Goal: Task Accomplishment & Management: Use online tool/utility

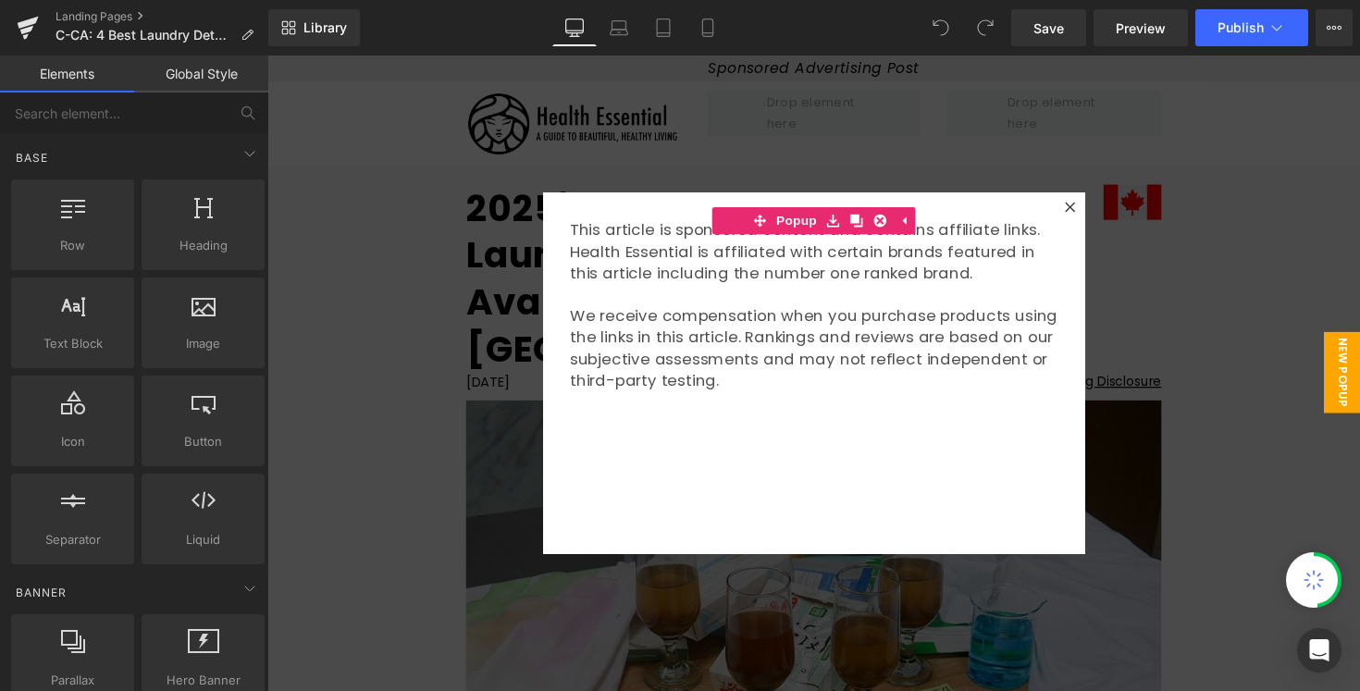
click at [1297, 301] on div at bounding box center [826, 380] width 1119 height 651
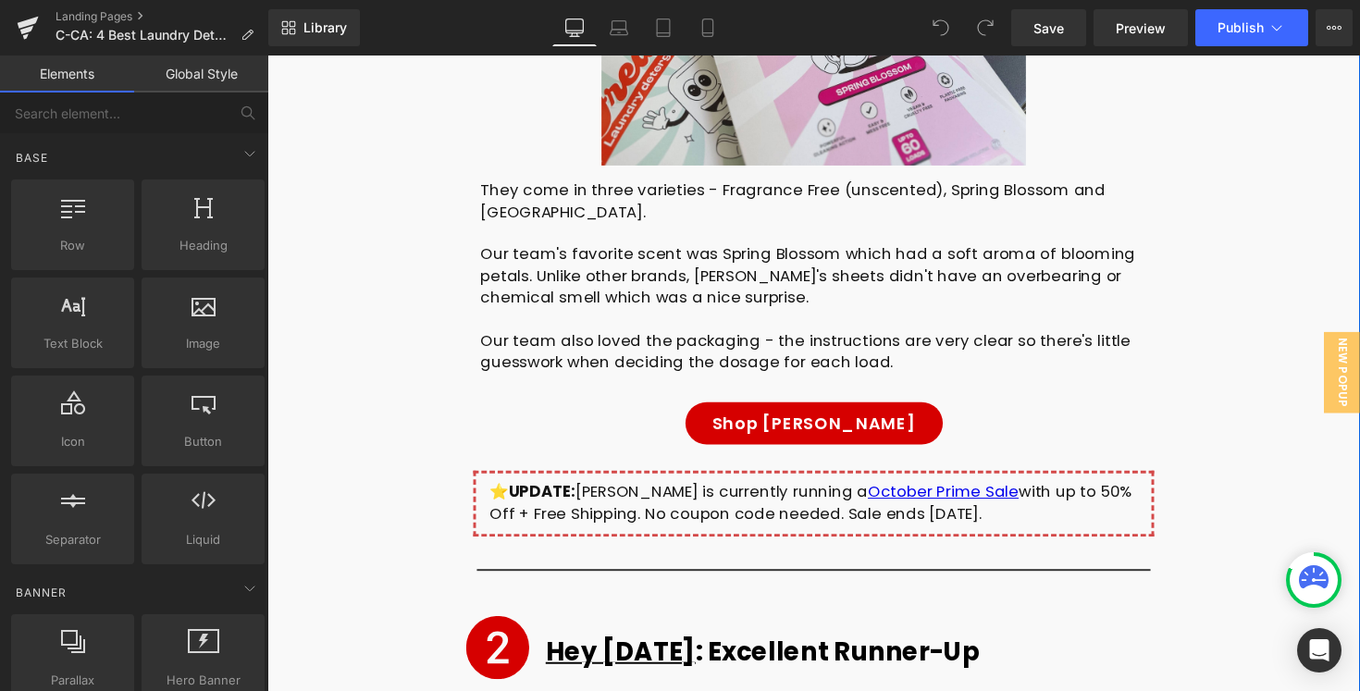
scroll to position [6650, 0]
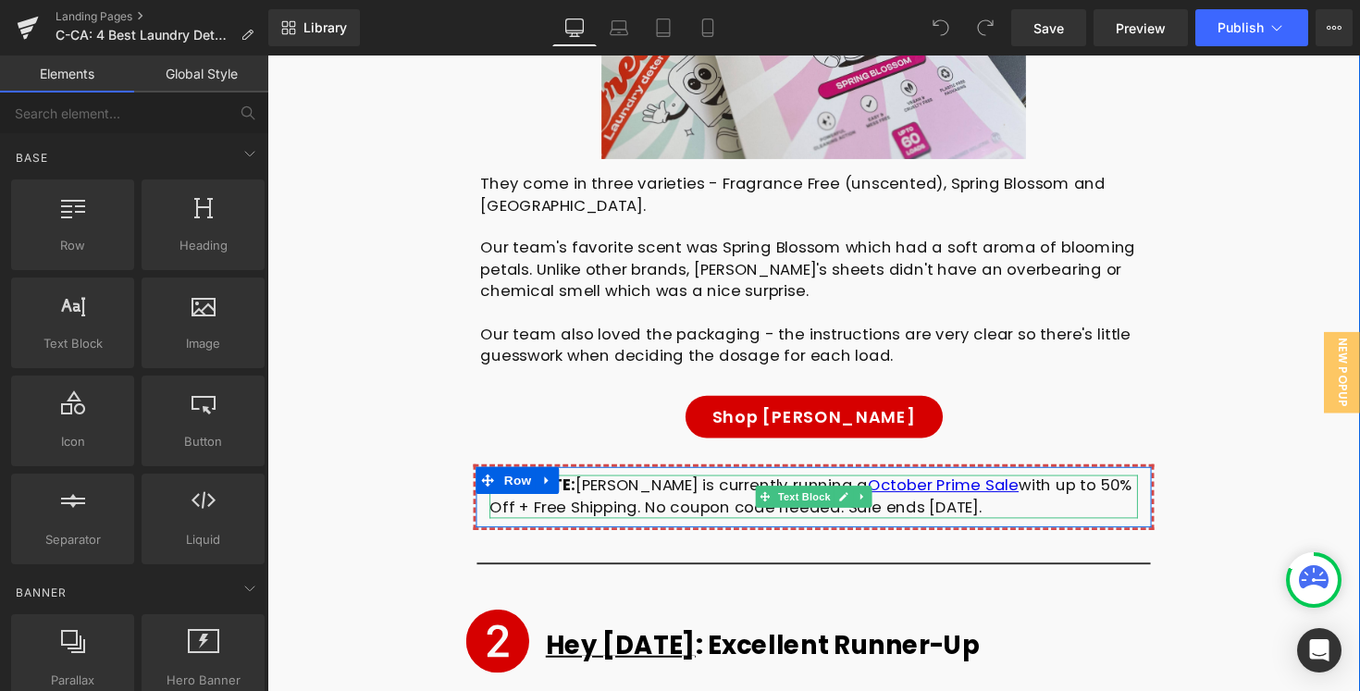
click at [652, 486] on div "⭐️ UPDATE: [PERSON_NAME] is currently running a October Prime Sale with up to 5…" at bounding box center [827, 508] width 664 height 44
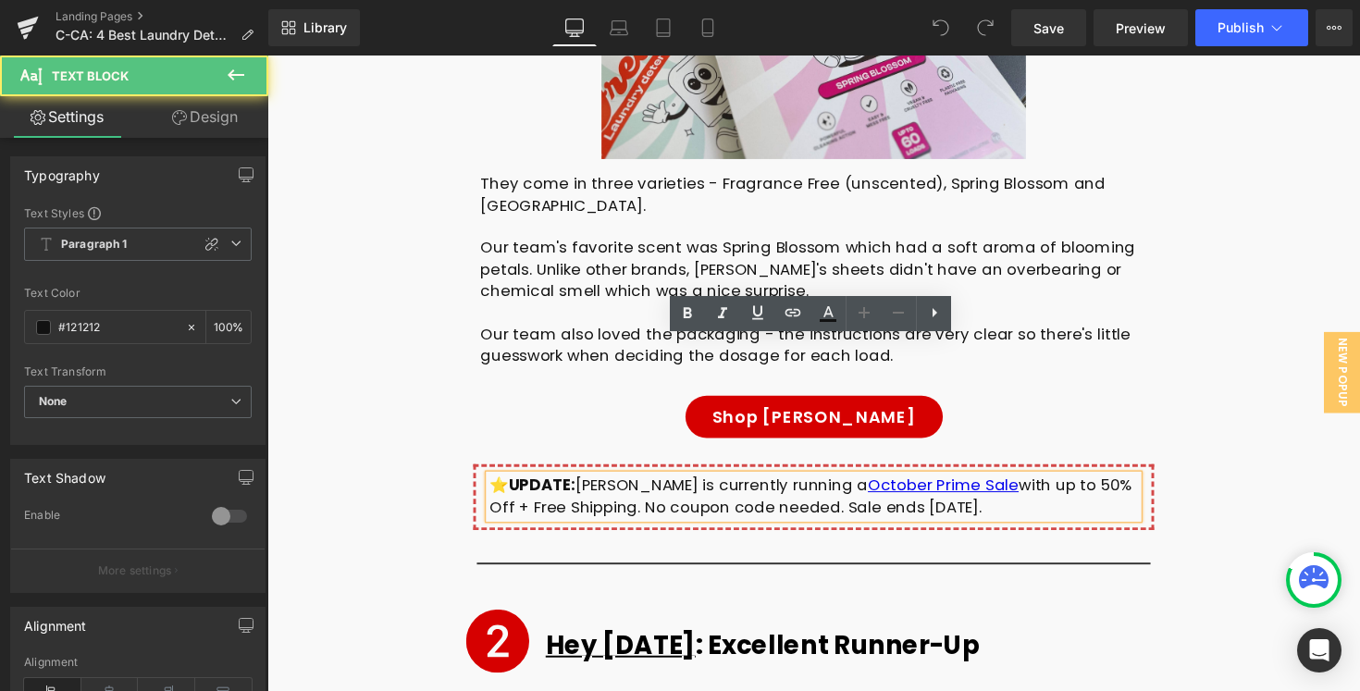
click at [511, 486] on div "⭐️ UPDATE: [PERSON_NAME] is currently running a October Prime Sale with up to 5…" at bounding box center [827, 508] width 664 height 44
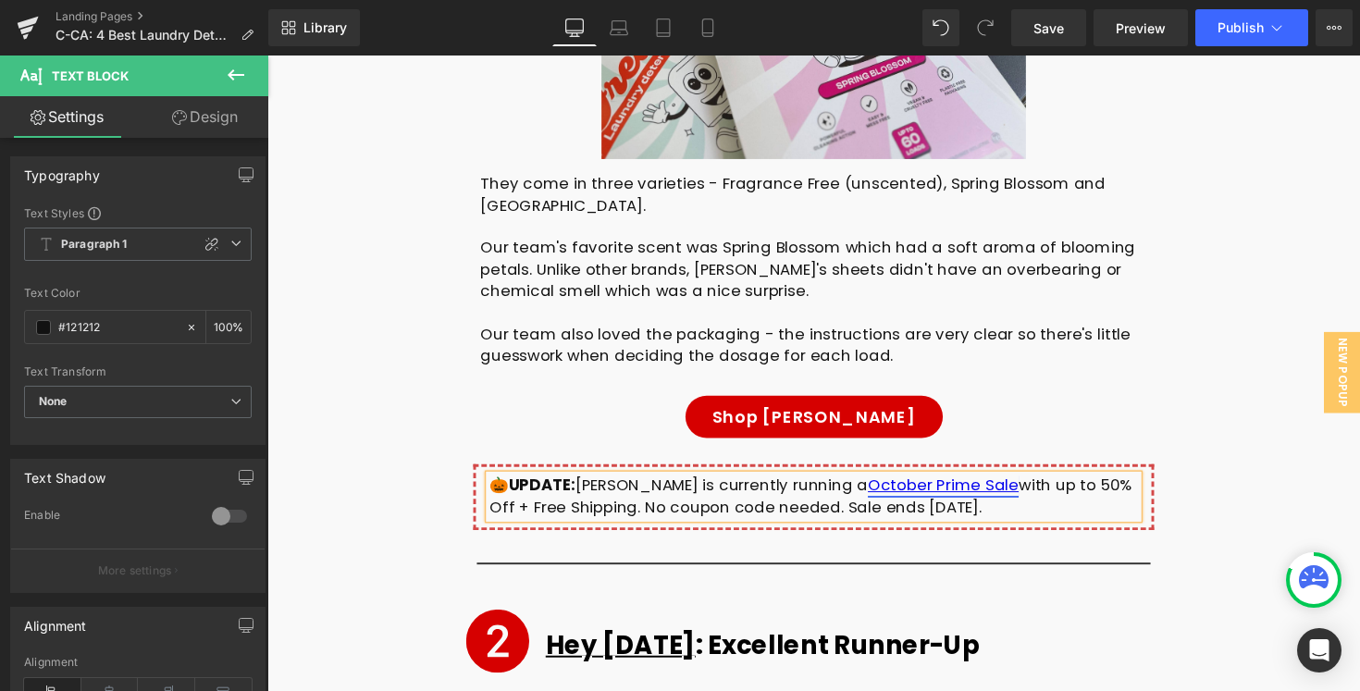
click at [938, 485] on link "October Prime Sale" at bounding box center [959, 496] width 154 height 22
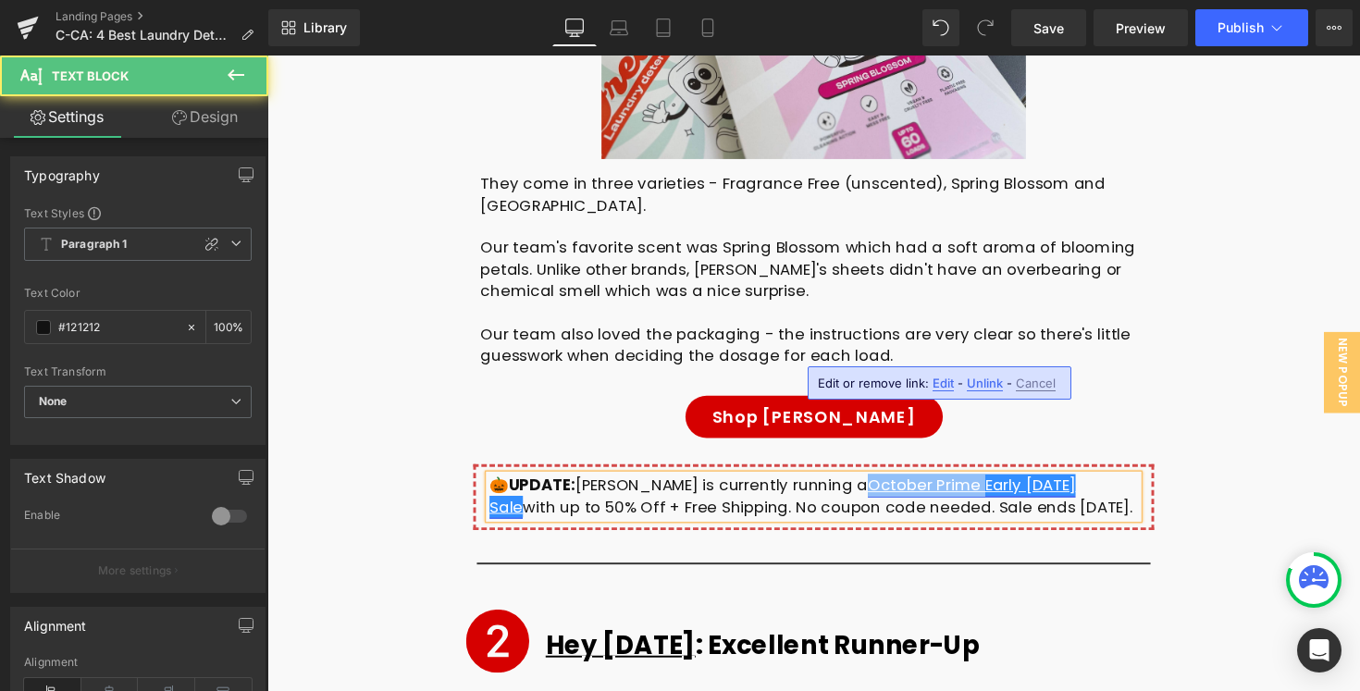
drag, startPoint x: 938, startPoint y: 363, endPoint x: 822, endPoint y: 362, distance: 115.6
click at [822, 485] on link "October Prime Early [DATE] Sale" at bounding box center [795, 507] width 600 height 44
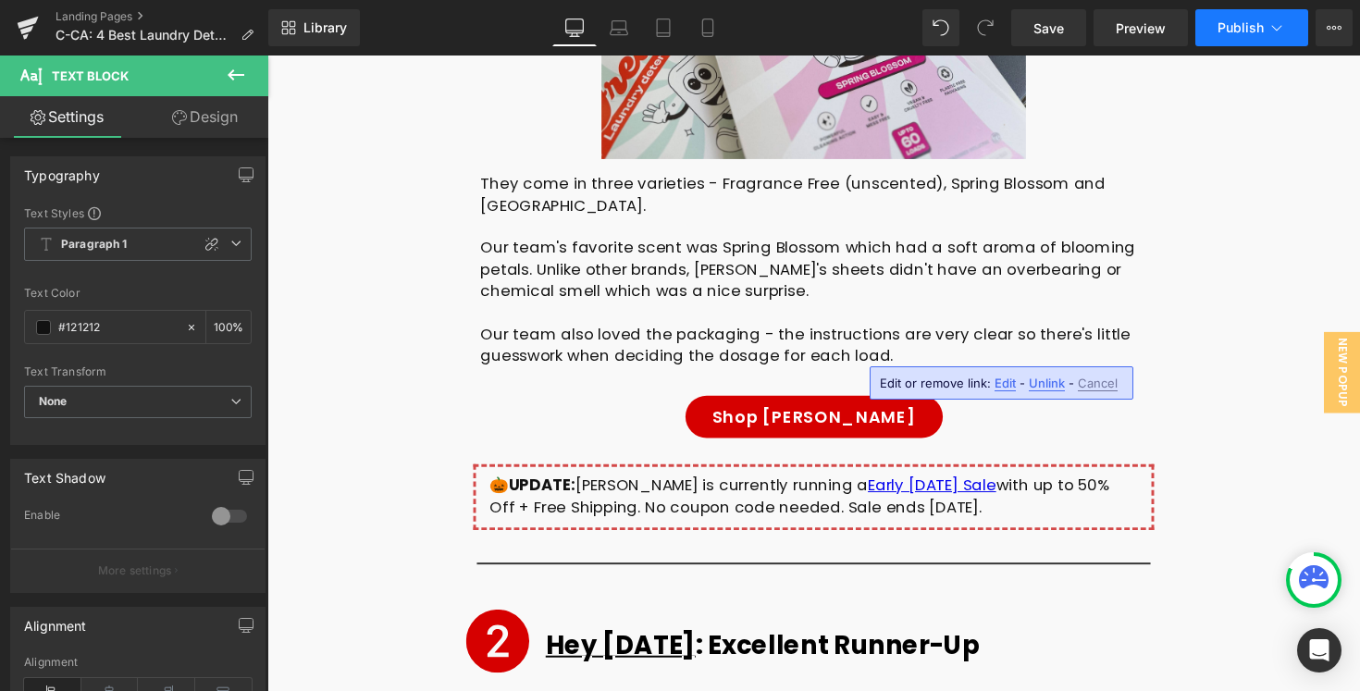
click at [1219, 31] on span "Publish" at bounding box center [1240, 27] width 46 height 15
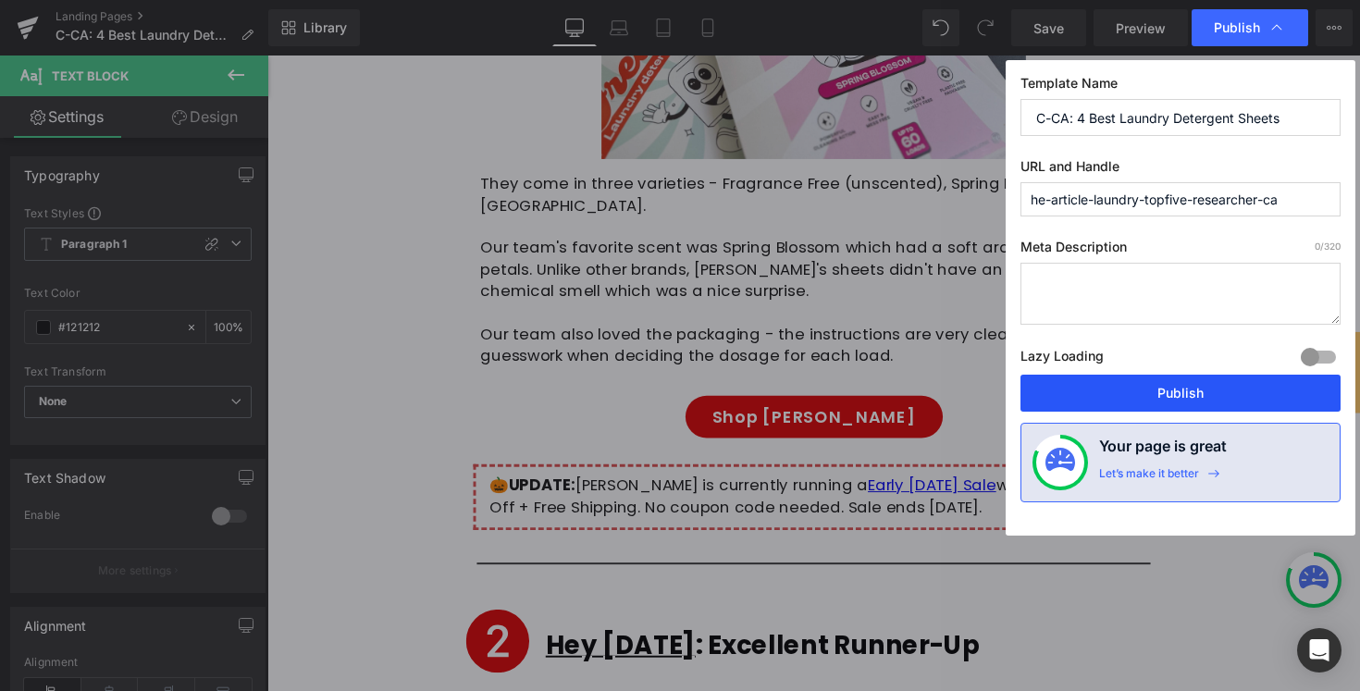
click at [1153, 382] on button "Publish" at bounding box center [1180, 393] width 320 height 37
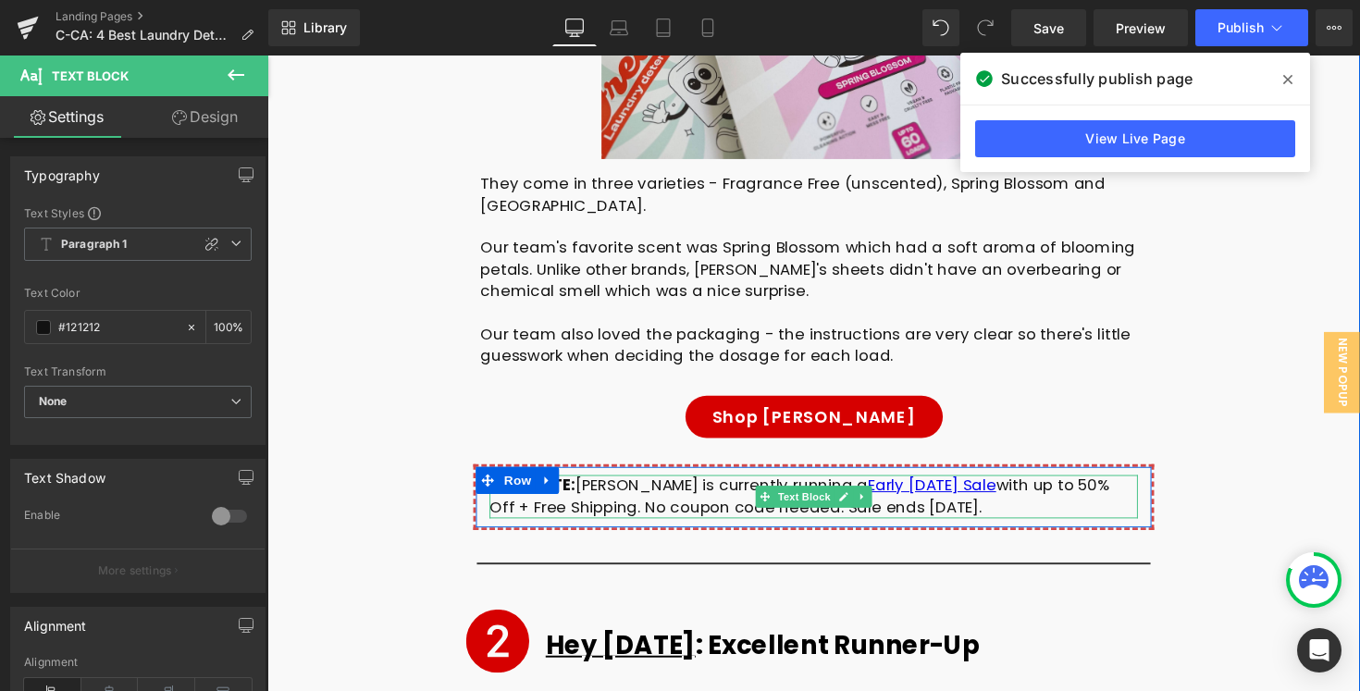
click at [746, 486] on div "🎃 UPDATE: Freddie is currently running a Early Halloween Sale with up to 50% Of…" at bounding box center [827, 508] width 664 height 44
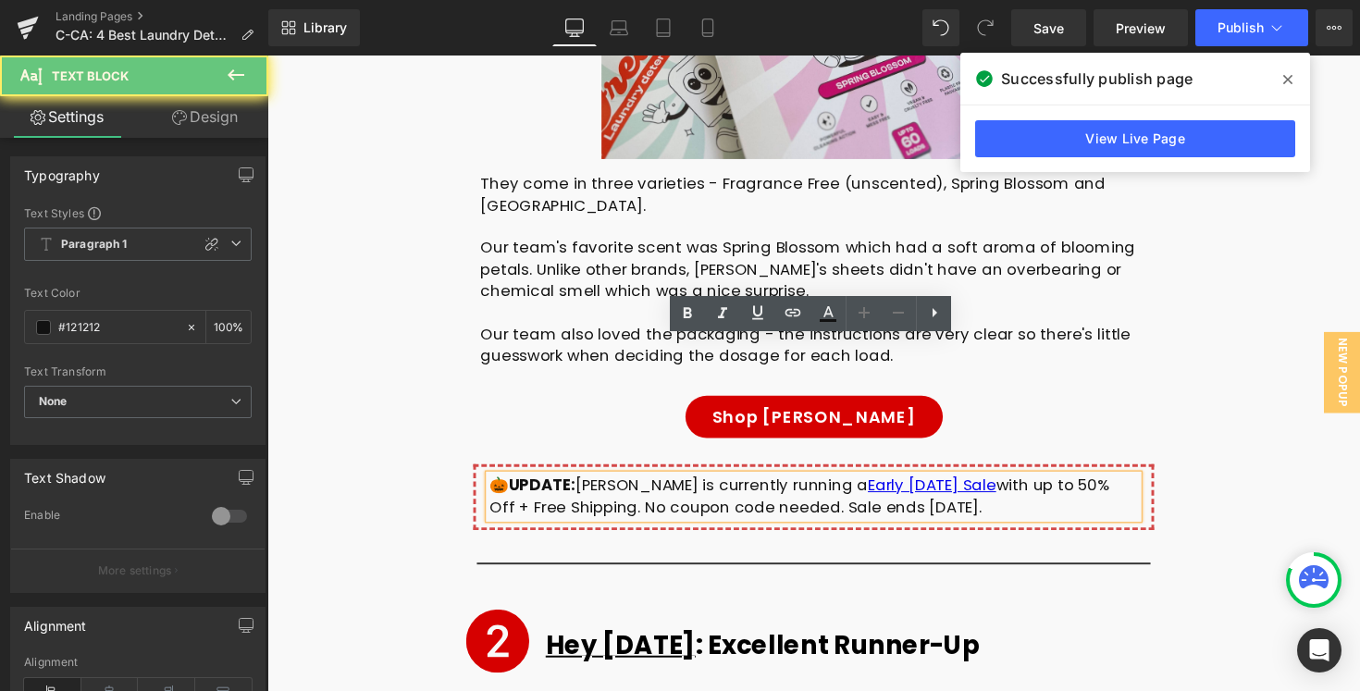
click at [810, 486] on div "🎃 UPDATE: Freddie is currently running a Early Halloween Sale with up to 50% Of…" at bounding box center [827, 508] width 664 height 44
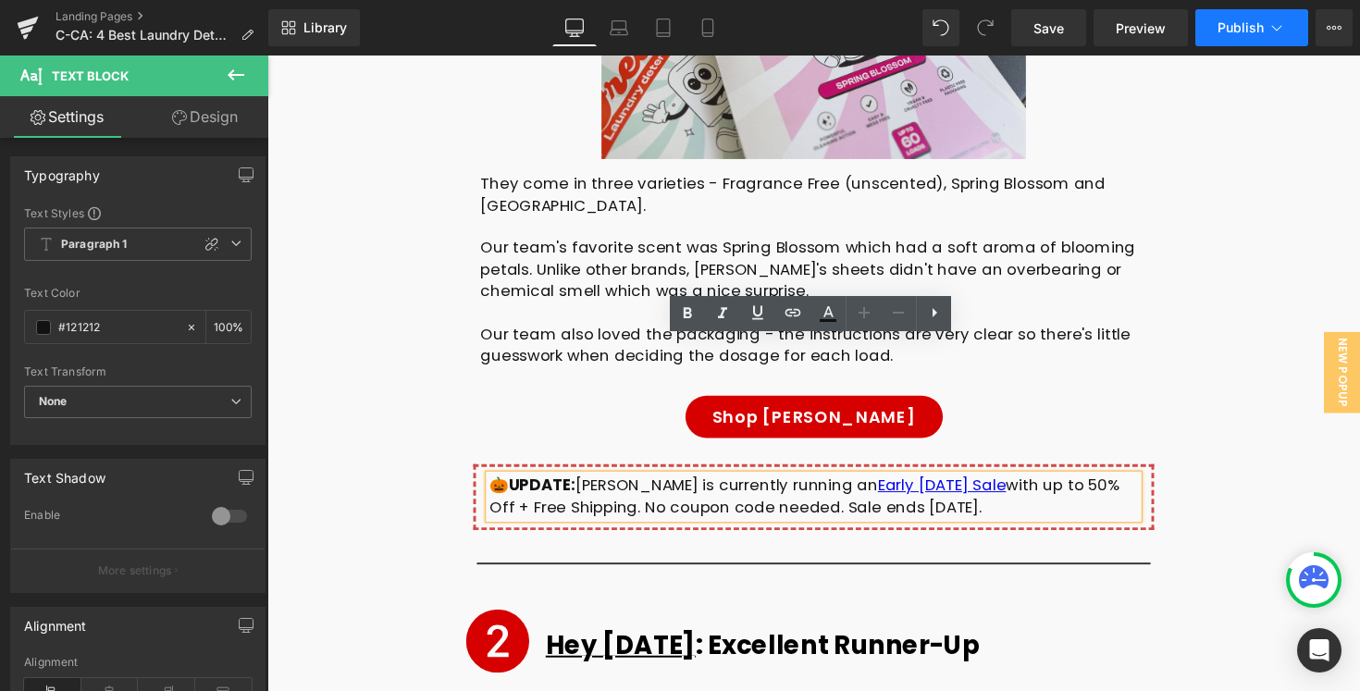
click at [1235, 23] on span "Publish" at bounding box center [1240, 27] width 46 height 15
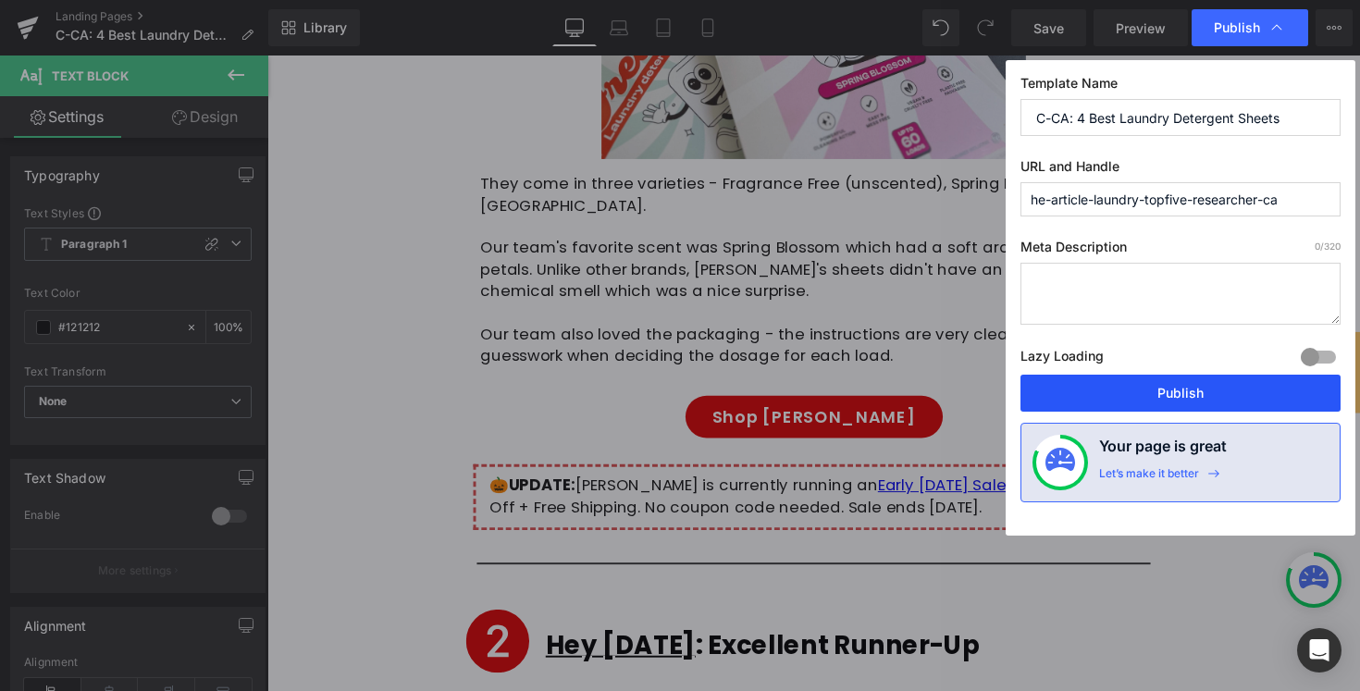
drag, startPoint x: 1125, startPoint y: 394, endPoint x: 878, endPoint y: 322, distance: 257.3
click at [1125, 394] on button "Publish" at bounding box center [1180, 393] width 320 height 37
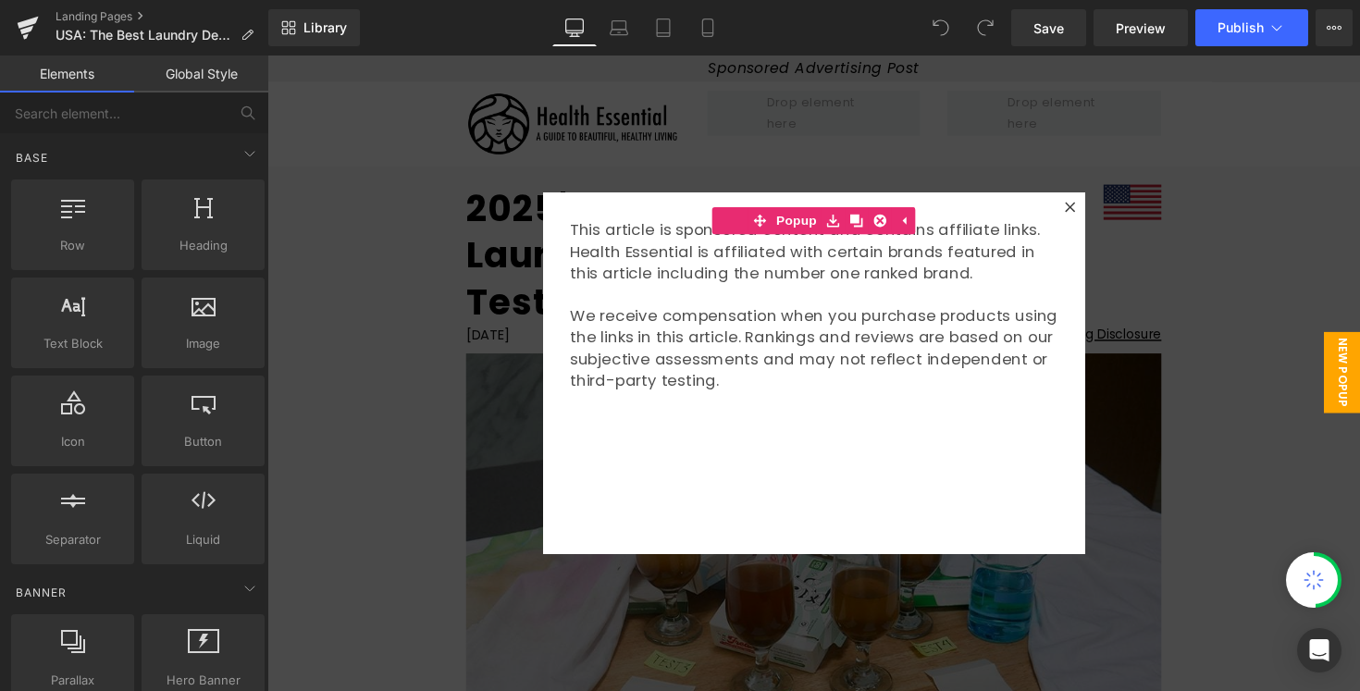
click at [1193, 277] on div at bounding box center [826, 380] width 1119 height 651
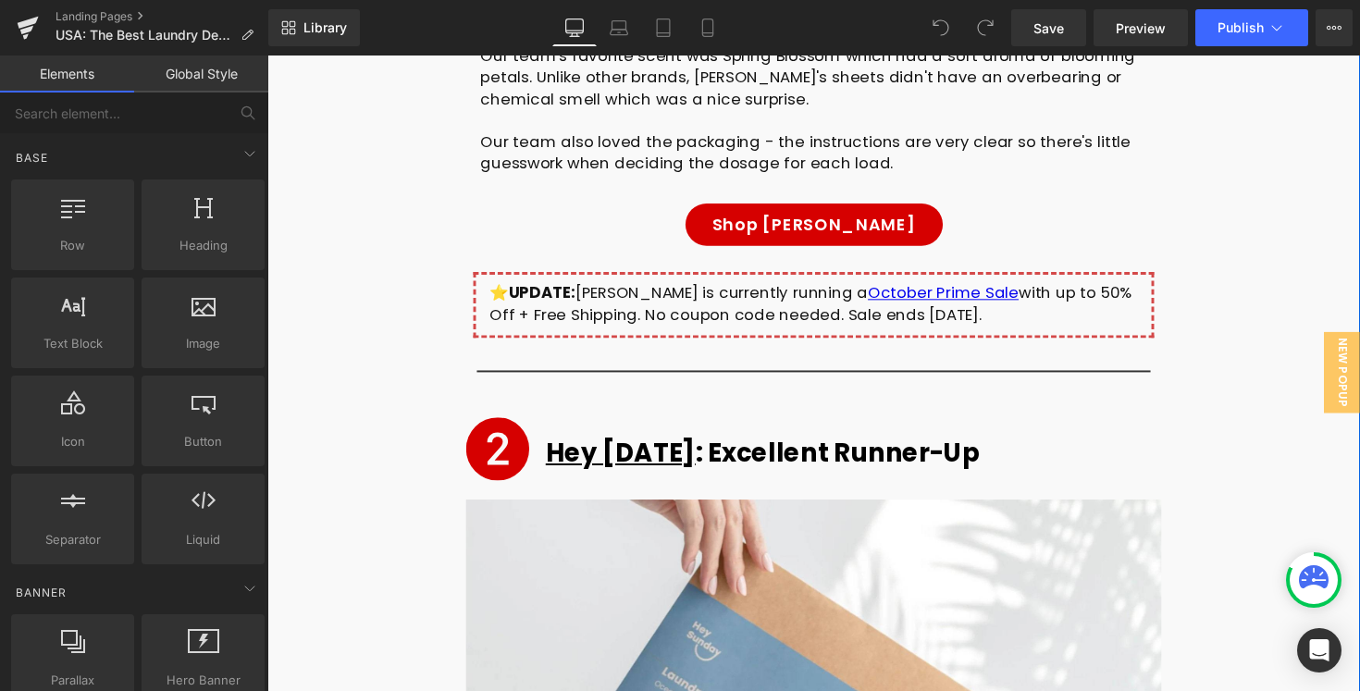
scroll to position [6789, 0]
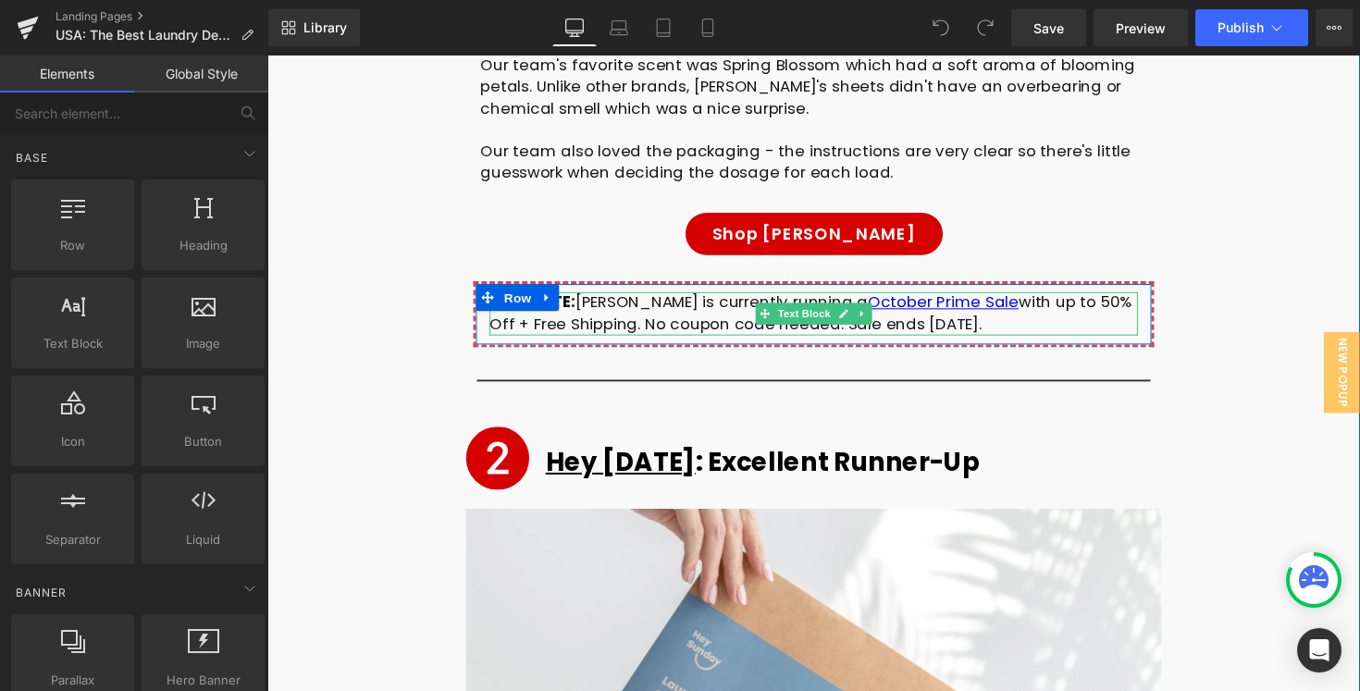
click at [654, 298] on div "⭐️ UPDATE: [PERSON_NAME] is currently running a October Prime Sale with up to 5…" at bounding box center [827, 320] width 664 height 44
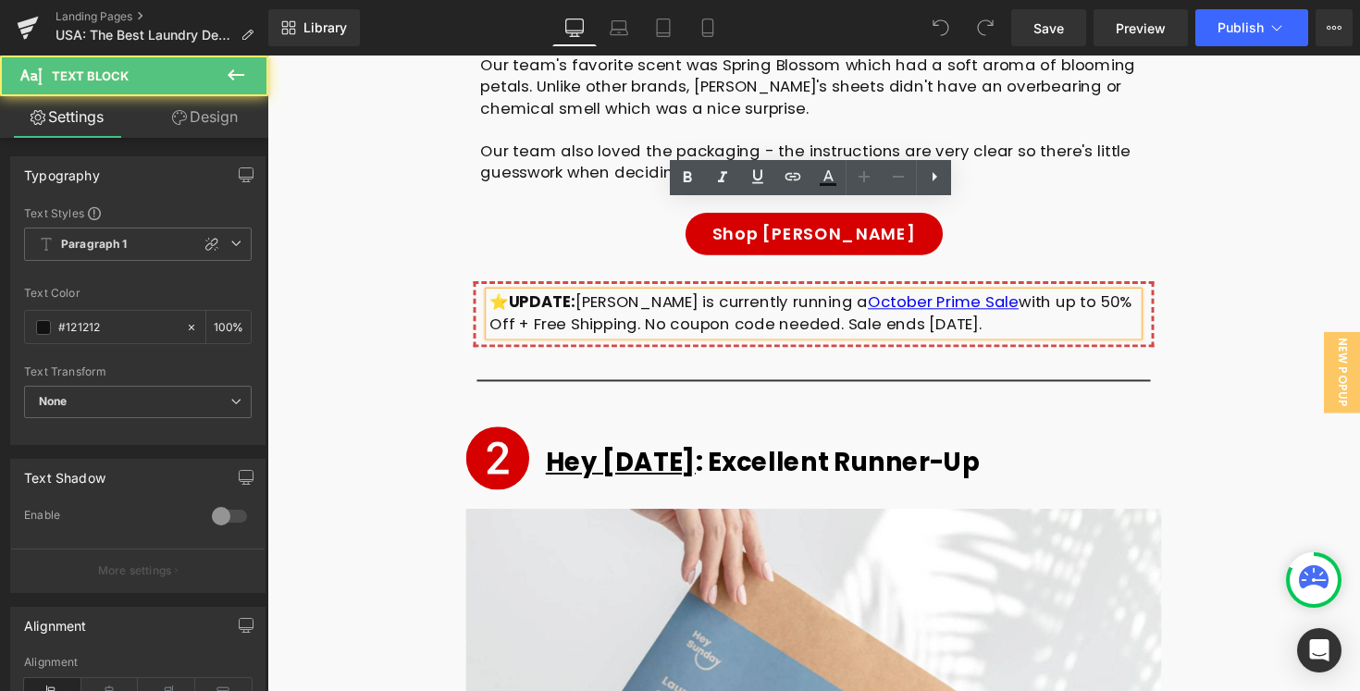
click at [510, 298] on div "⭐️ UPDATE: [PERSON_NAME] is currently running a October Prime Sale with up to 5…" at bounding box center [827, 320] width 664 height 44
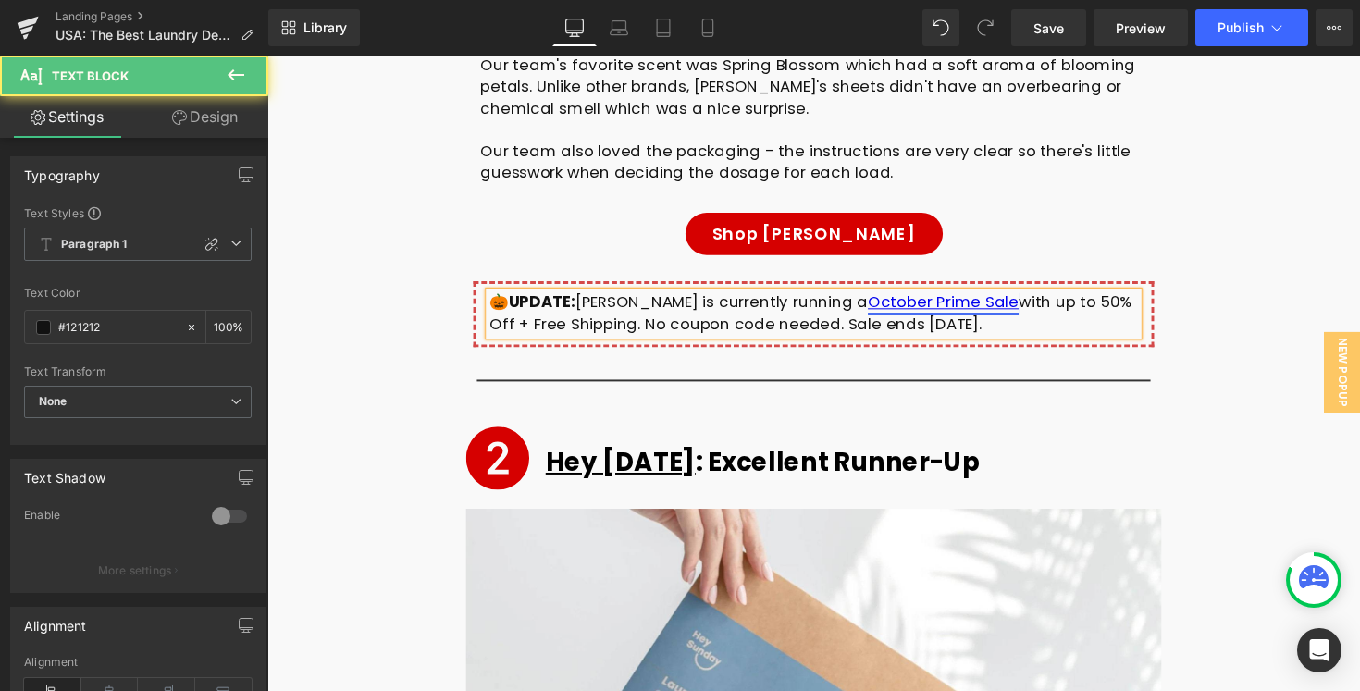
click at [938, 297] on link "October Prime Sale" at bounding box center [959, 308] width 154 height 22
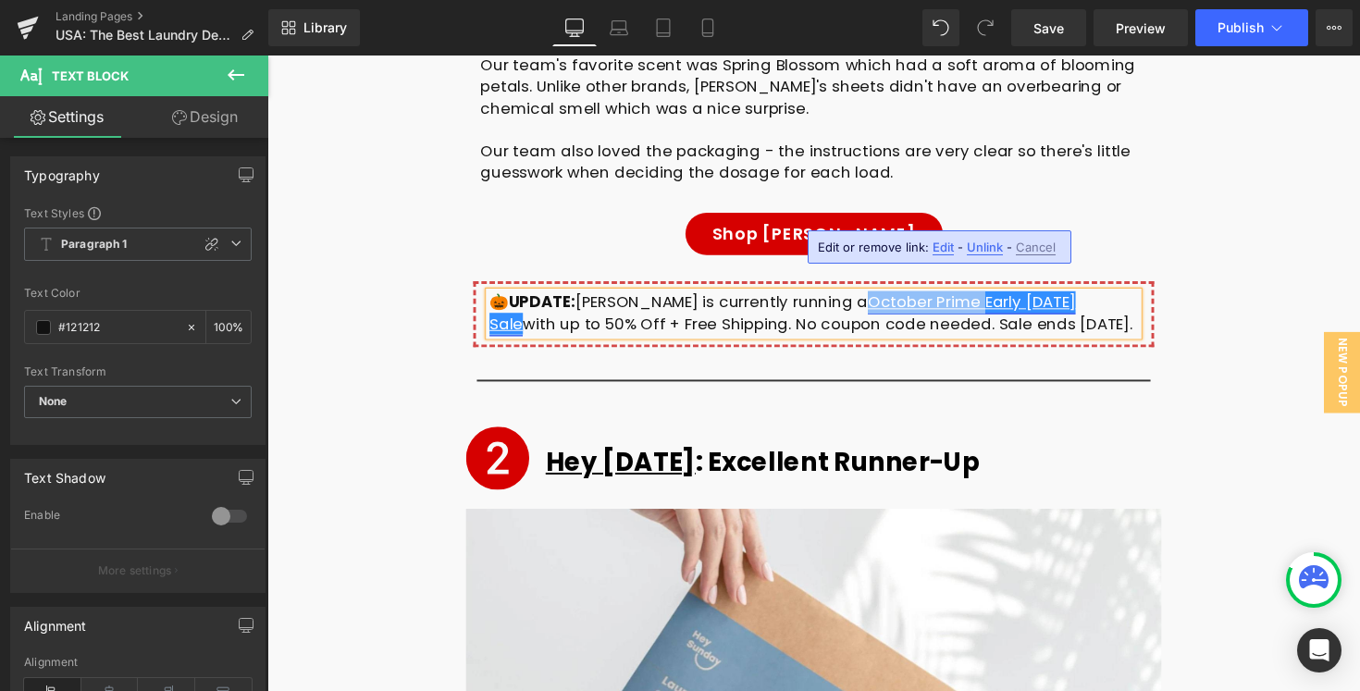
drag, startPoint x: 937, startPoint y: 215, endPoint x: 817, endPoint y: 219, distance: 120.3
click at [817, 297] on link "October Prime Early [DATE] Sale" at bounding box center [795, 319] width 600 height 44
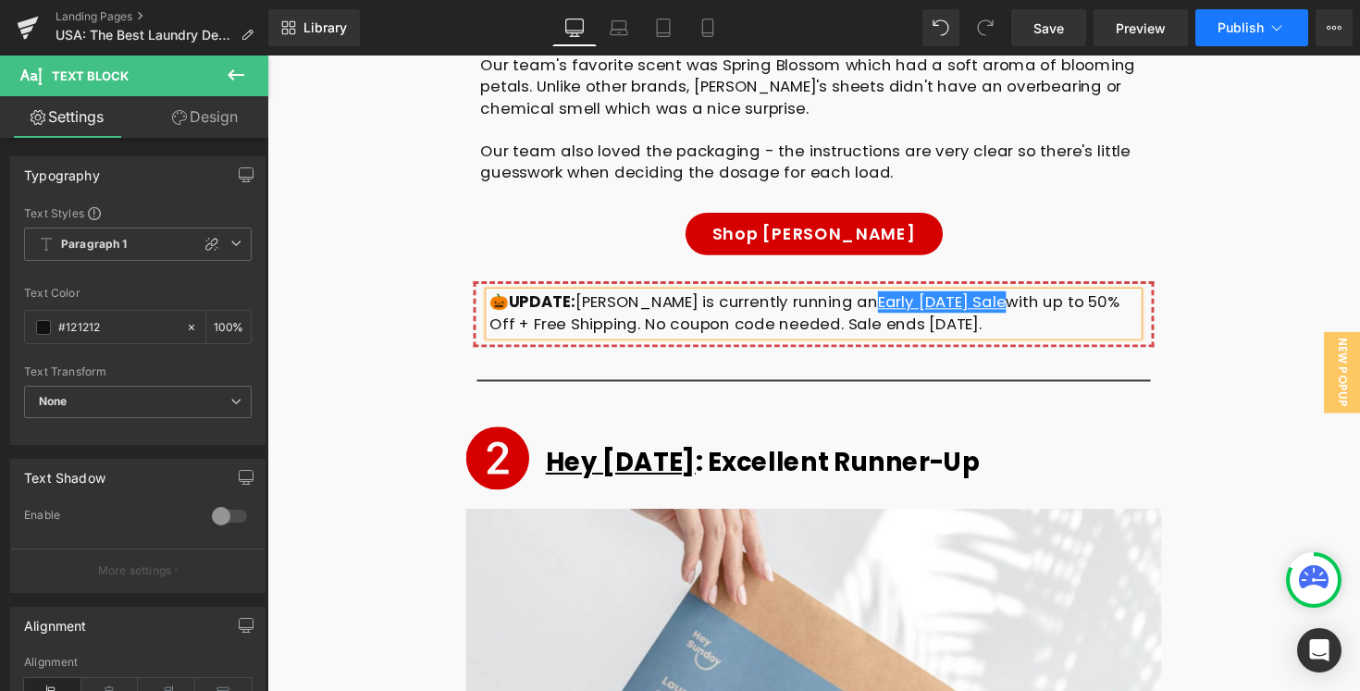
click at [1251, 37] on button "Publish" at bounding box center [1251, 27] width 113 height 37
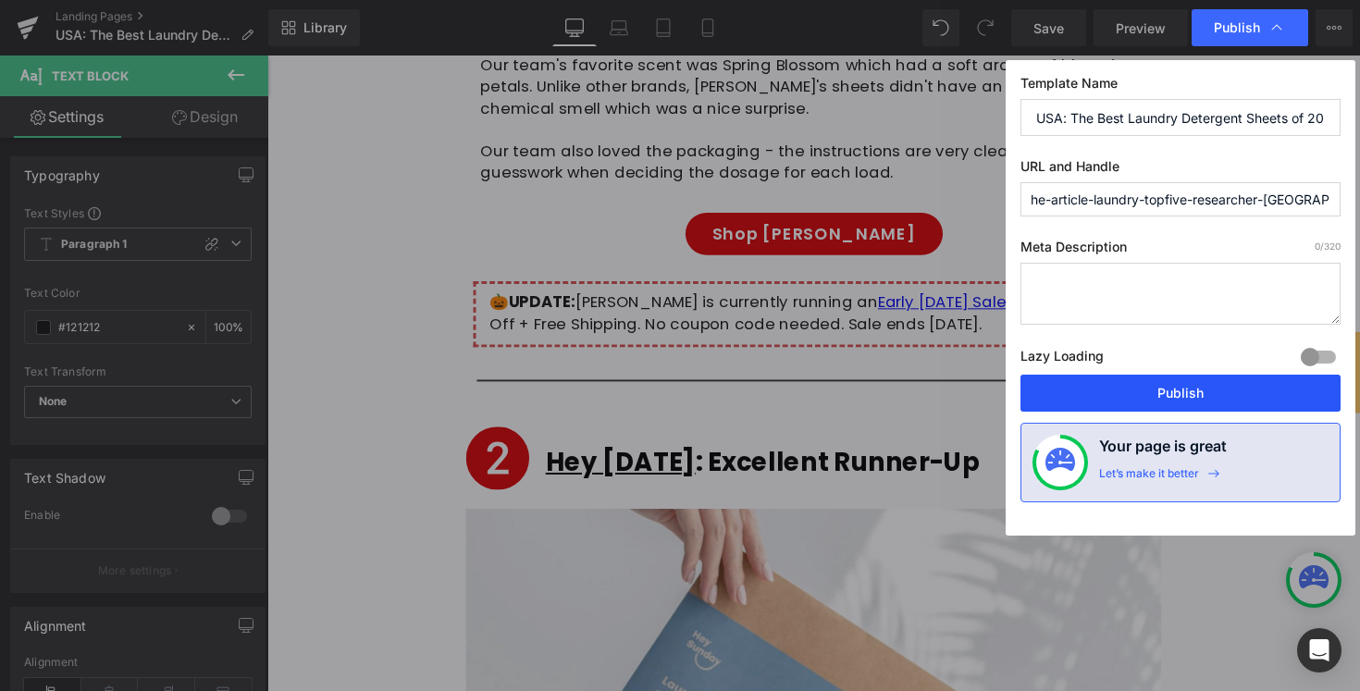
click at [1174, 394] on button "Publish" at bounding box center [1180, 393] width 320 height 37
